Goal: Find specific page/section: Find specific page/section

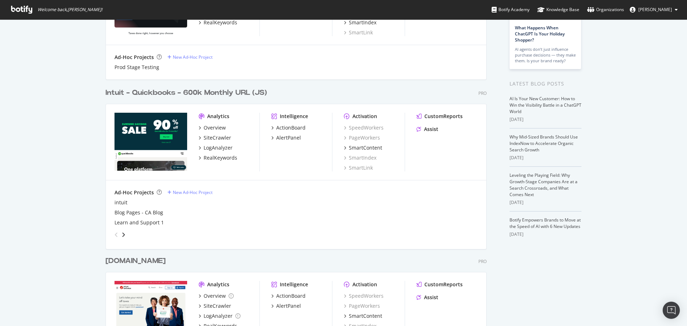
scroll to position [107, 0]
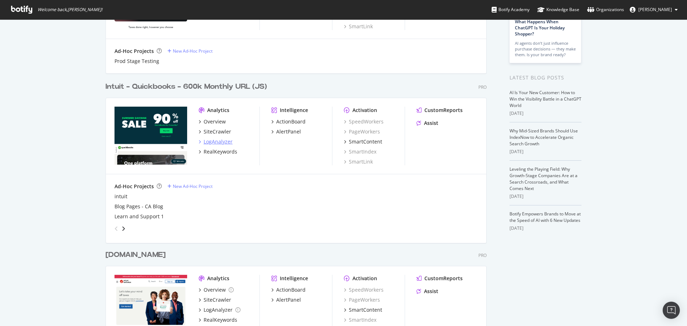
click at [217, 143] on div "LogAnalyzer" at bounding box center [218, 141] width 29 height 7
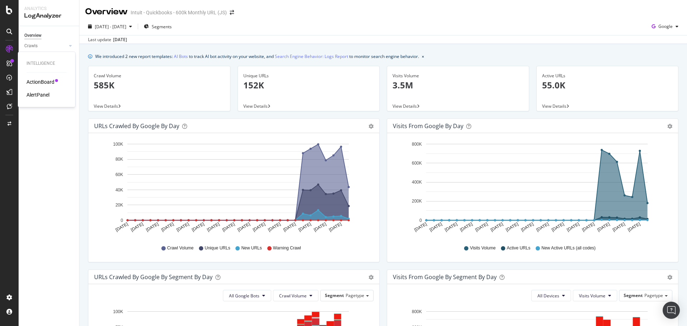
click at [44, 80] on div "ActionBoard" at bounding box center [40, 81] width 28 height 7
